Goal: Find specific page/section: Find specific page/section

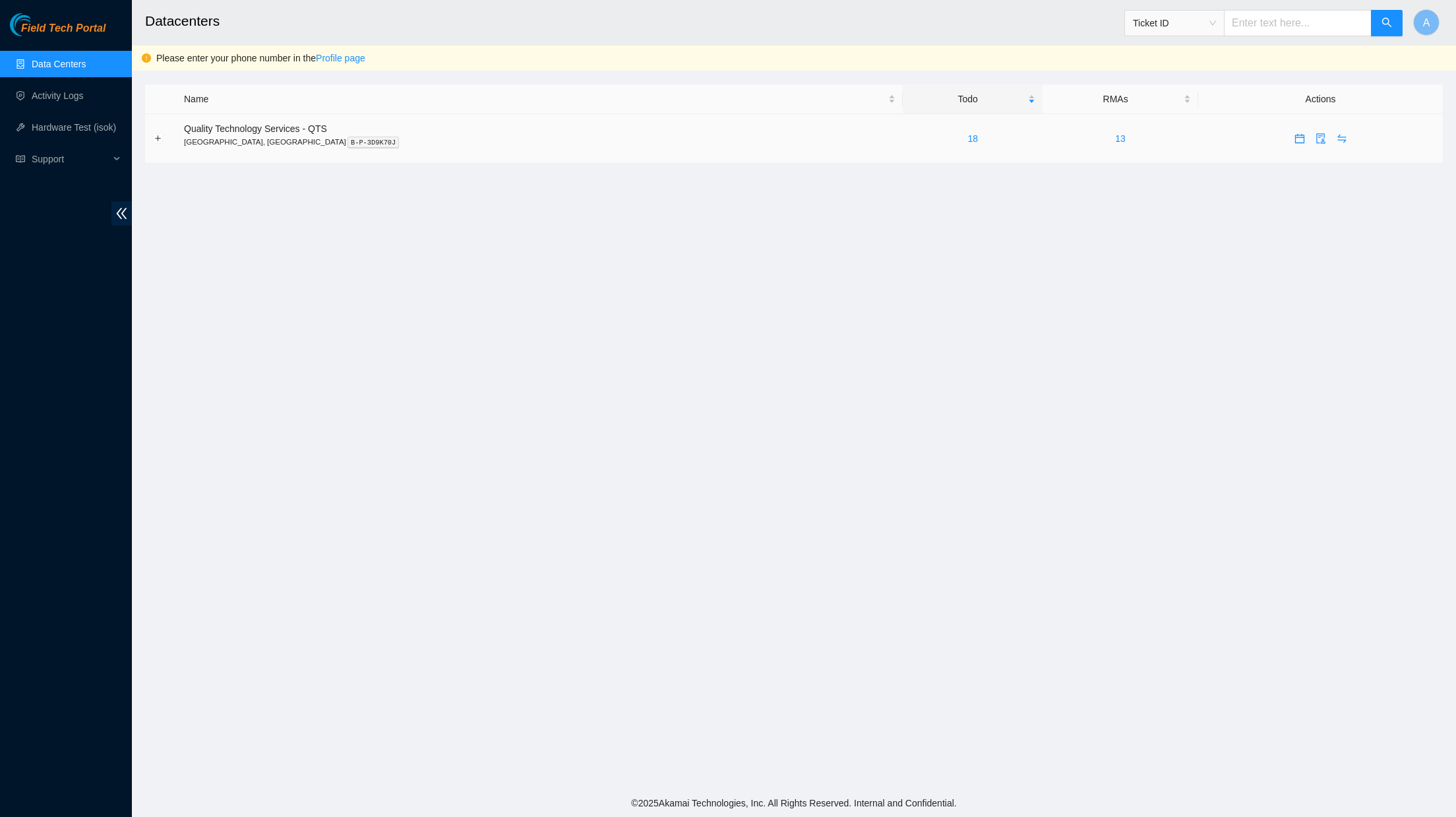
click at [214, 131] on span "Quality Technology Services - QTS" at bounding box center [255, 128] width 143 height 10
click at [269, 126] on span "Quality Technology Services - QTS" at bounding box center [255, 128] width 143 height 10
click at [968, 136] on link "18" at bounding box center [973, 139] width 10 height 10
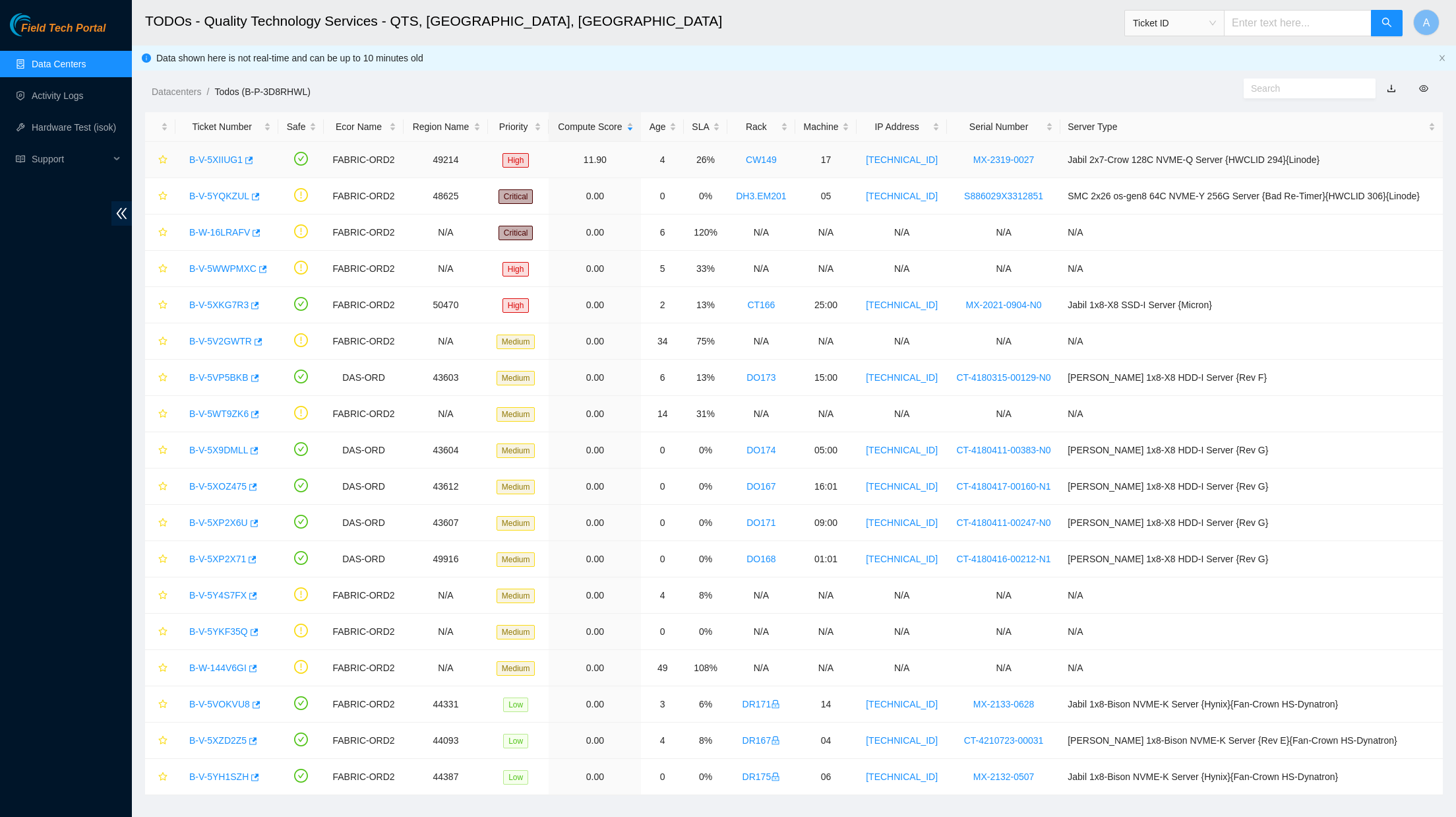
click at [230, 160] on link "B-V-5XIIUG1" at bounding box center [216, 160] width 53 height 10
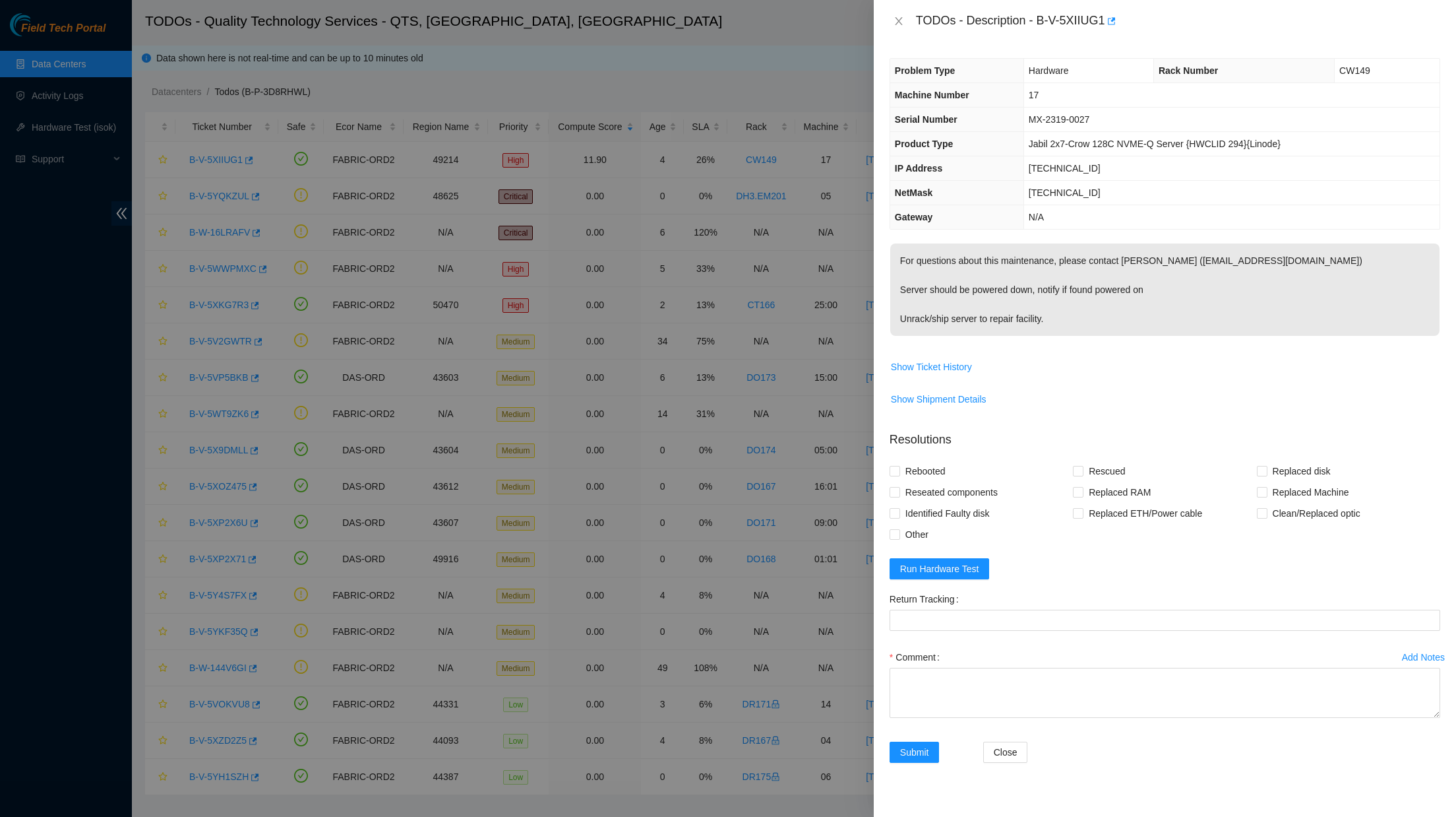
click at [543, 87] on div at bounding box center [728, 408] width 1456 height 817
click at [44, 58] on div at bounding box center [728, 408] width 1456 height 817
